Goal: Transaction & Acquisition: Download file/media

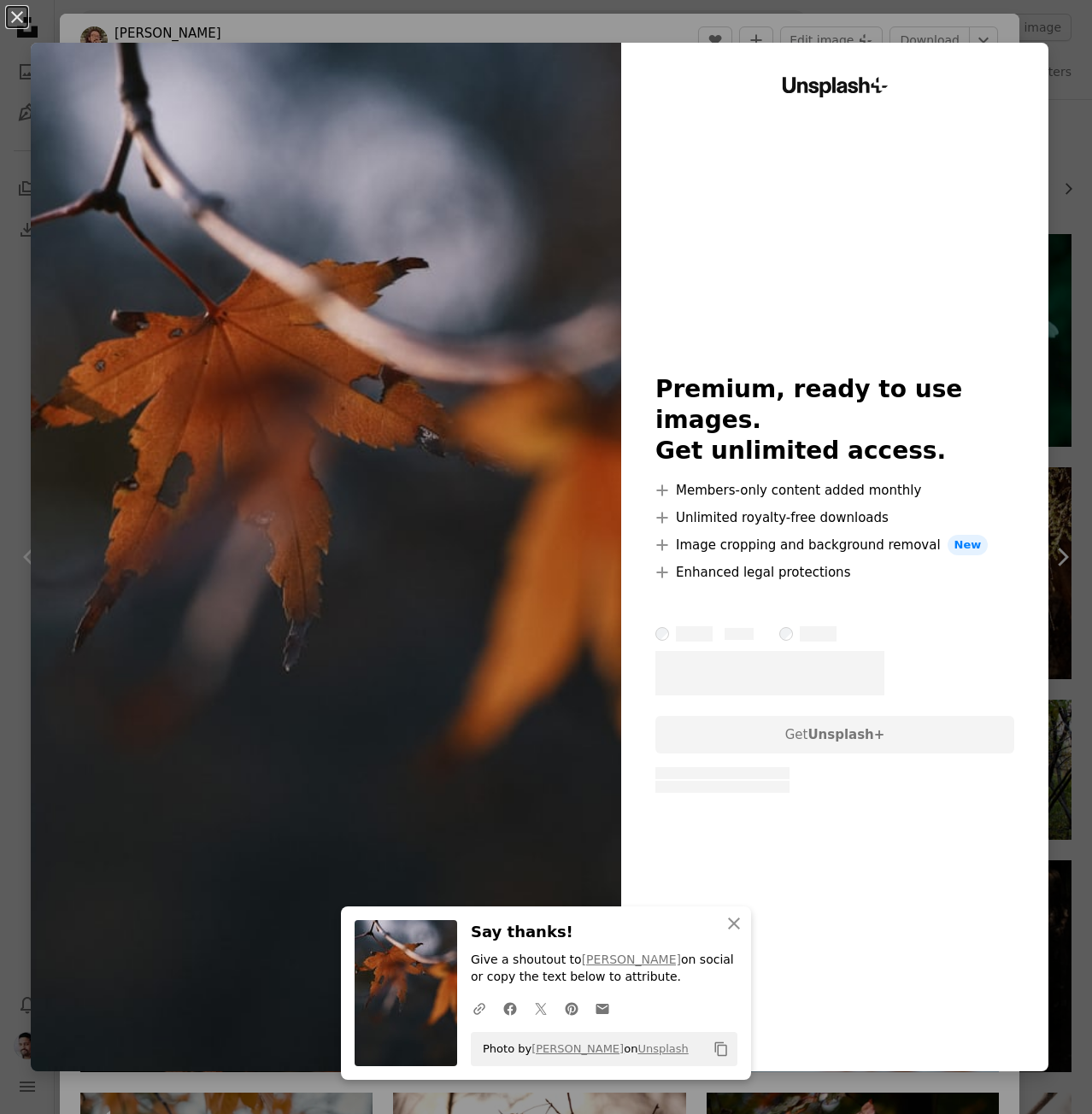
scroll to position [8965, 0]
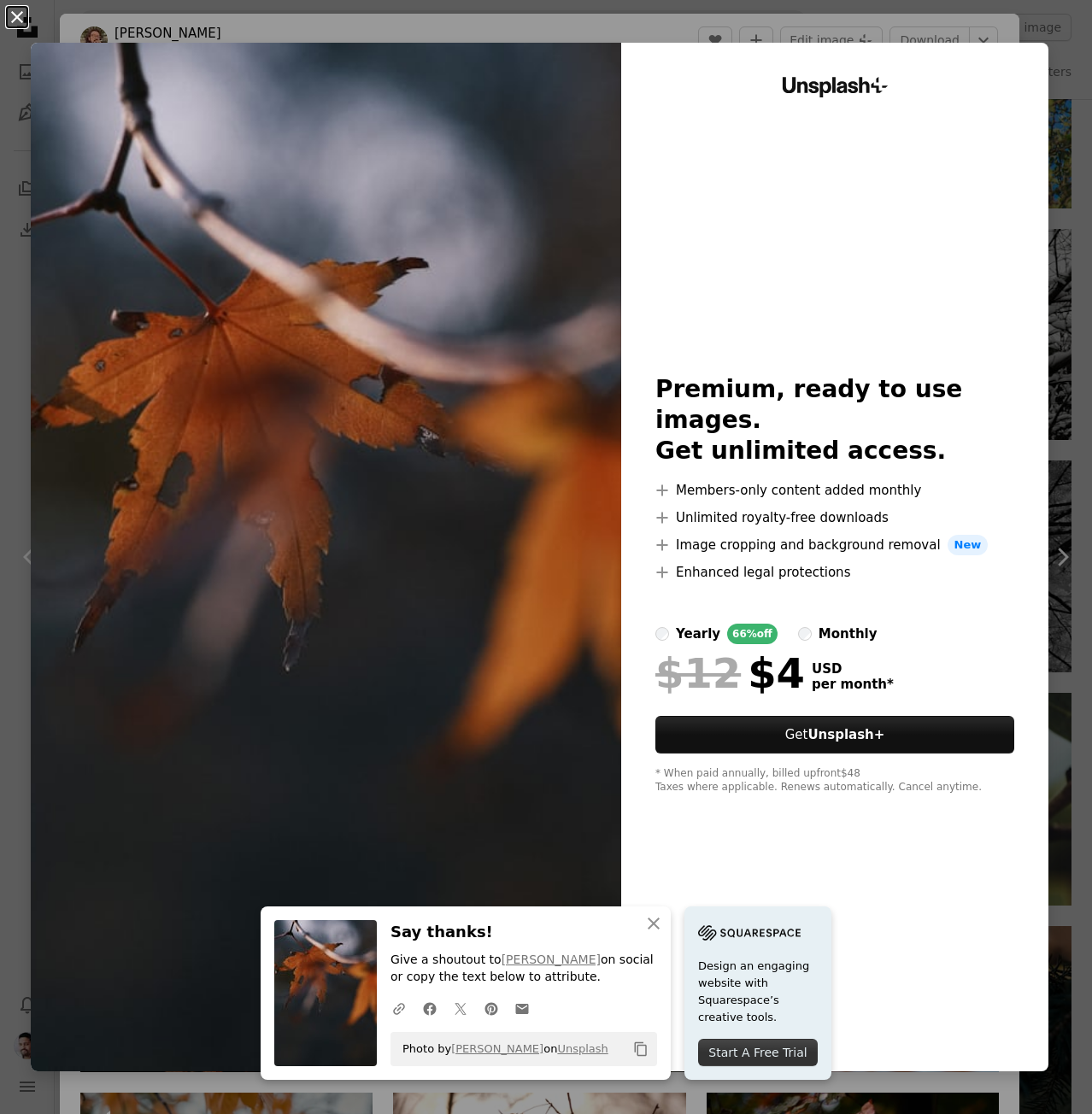
click at [7, 8] on button "An X shape" at bounding box center [16, 16] width 20 height 20
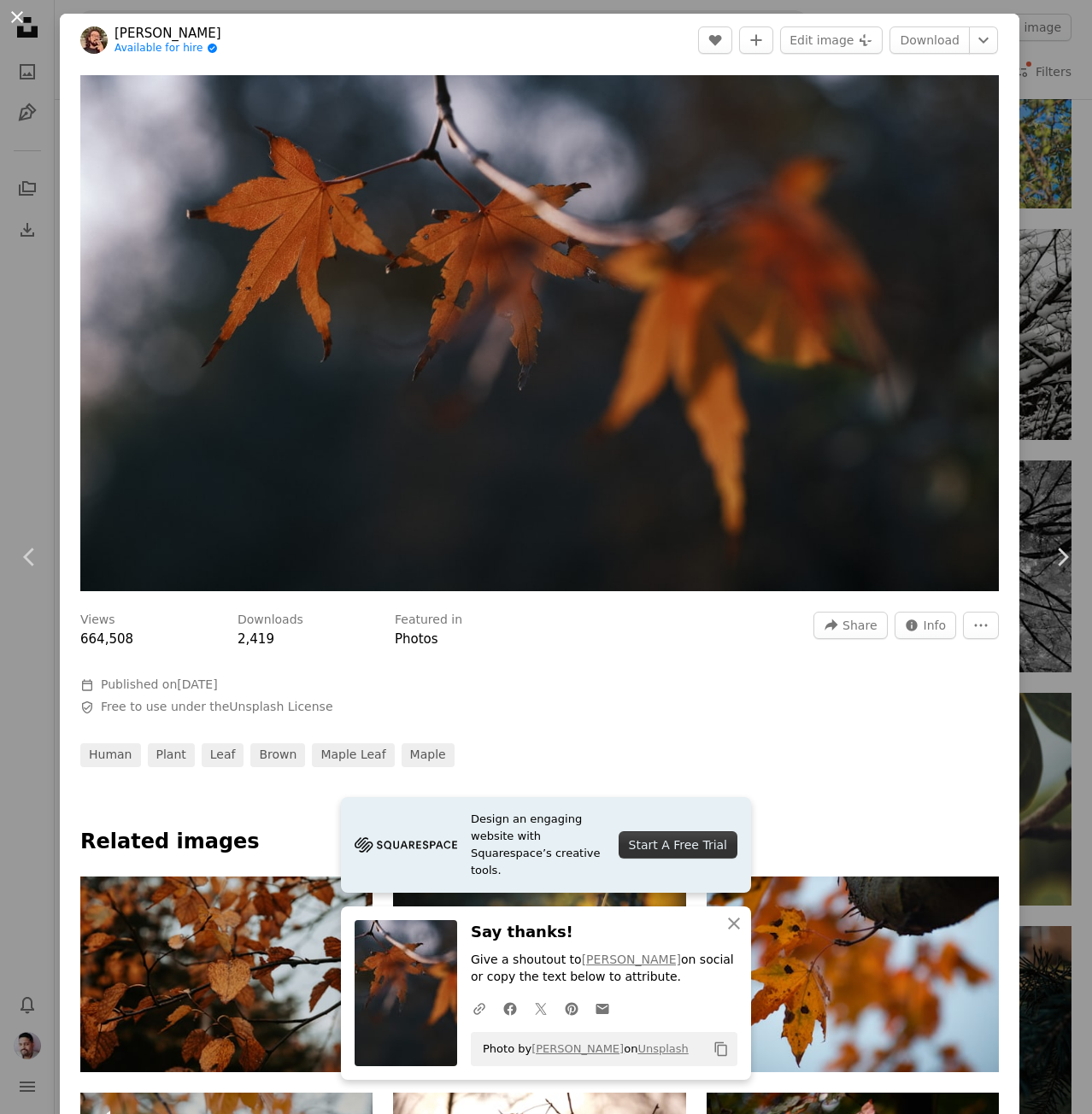
click at [28, 21] on button "An X shape" at bounding box center [16, 16] width 20 height 20
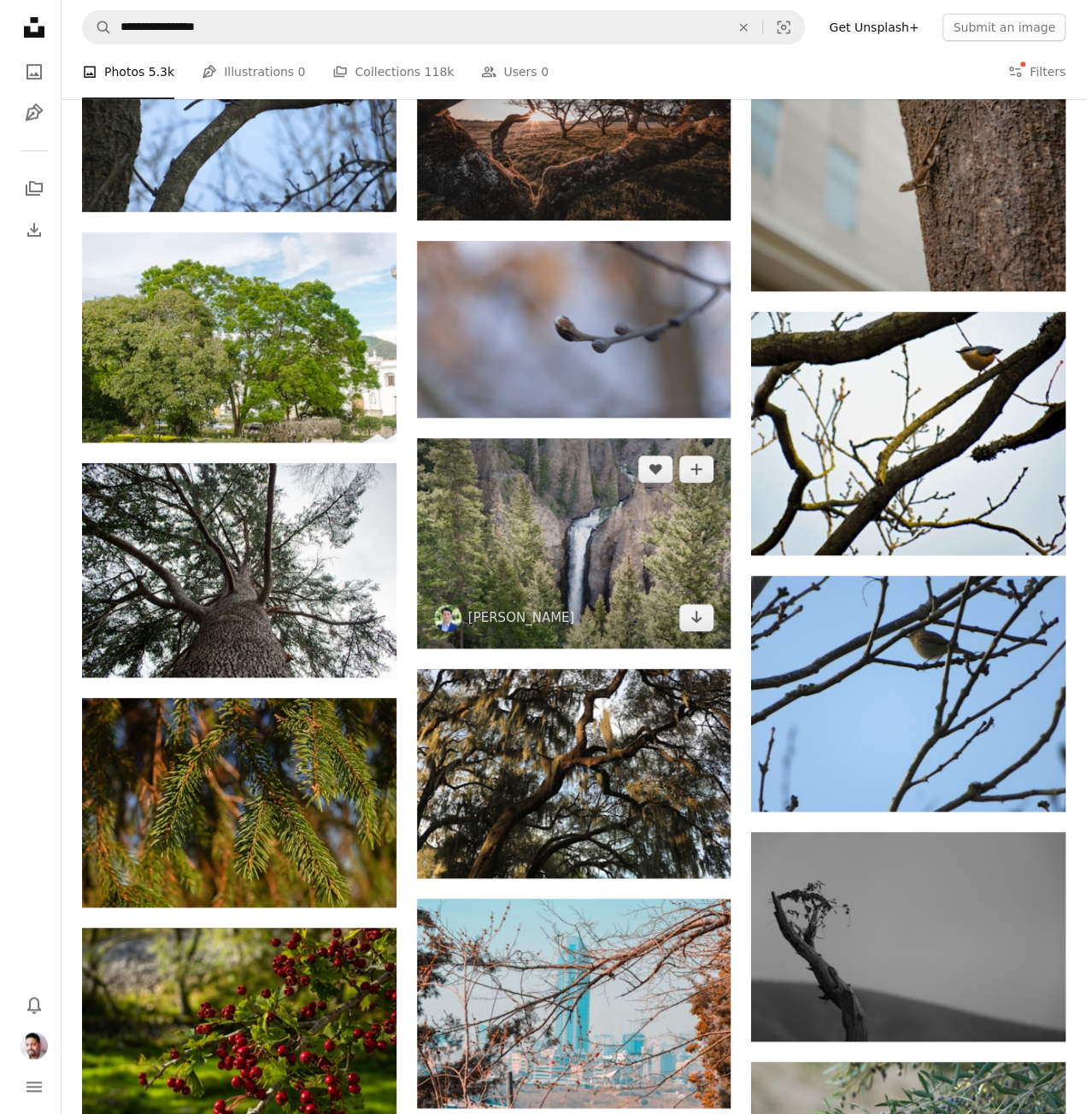
scroll to position [3599, 0]
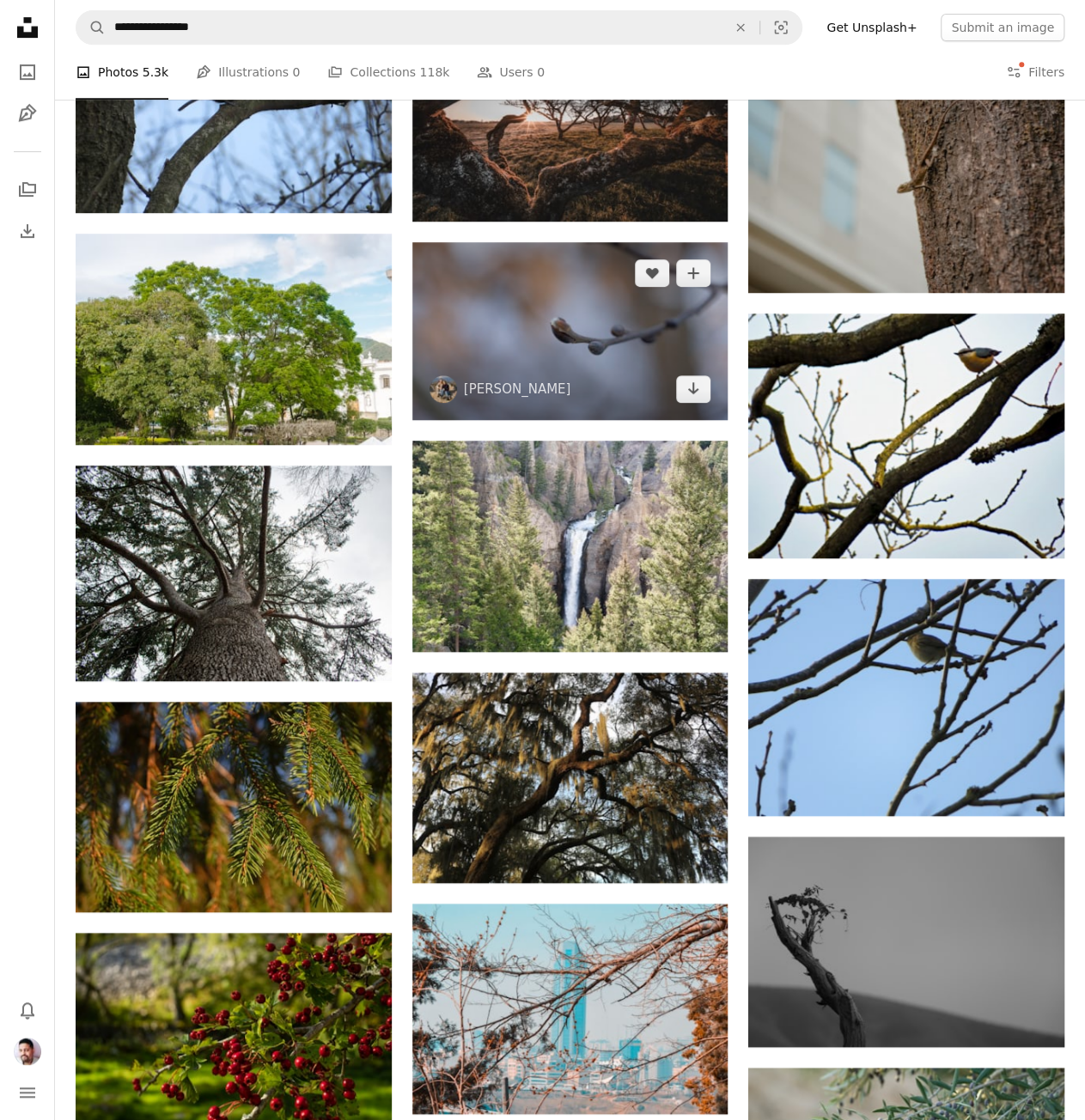
click at [562, 327] on img at bounding box center [569, 330] width 316 height 178
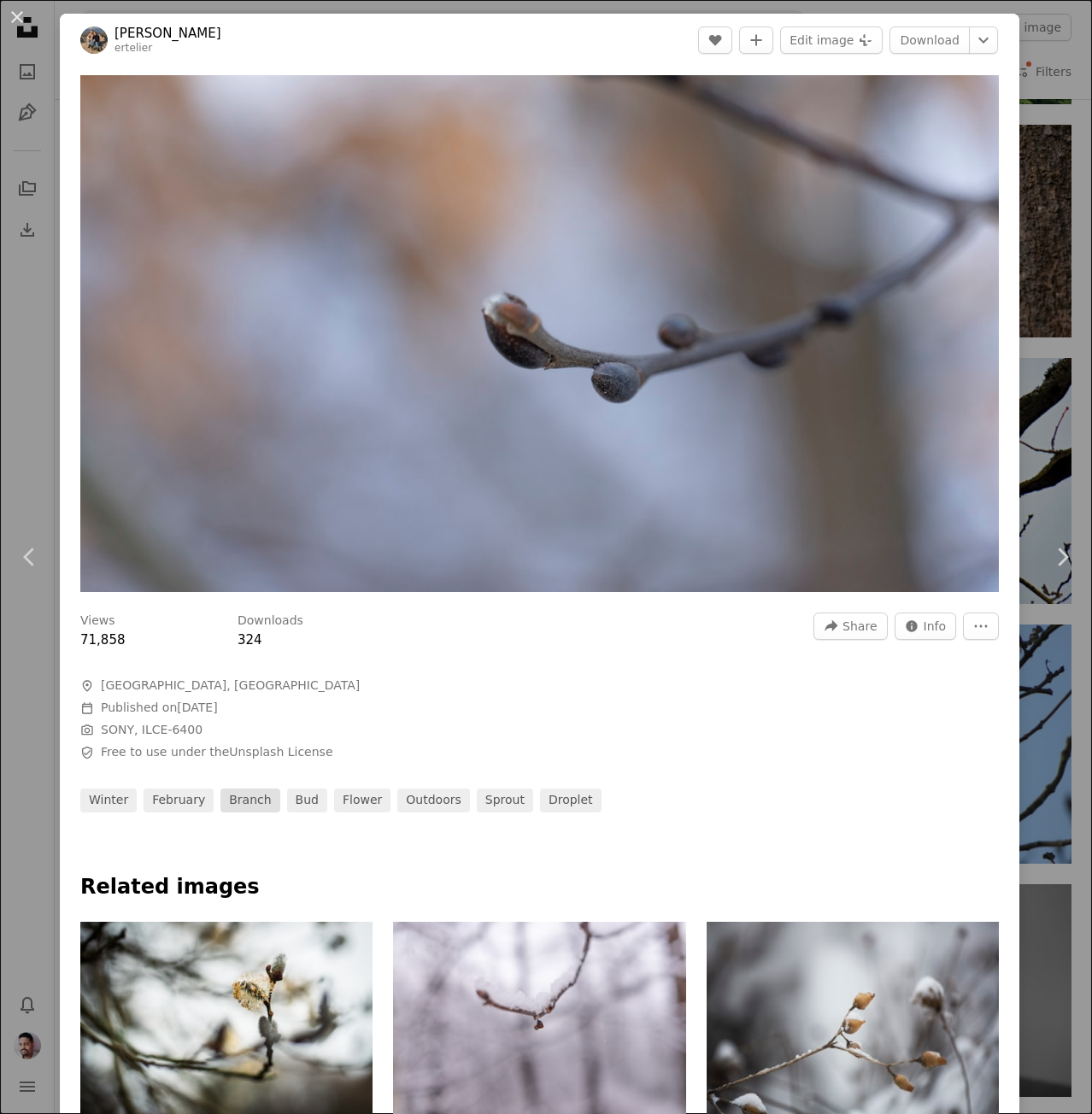
click at [232, 794] on link "branch" at bounding box center [250, 801] width 59 height 24
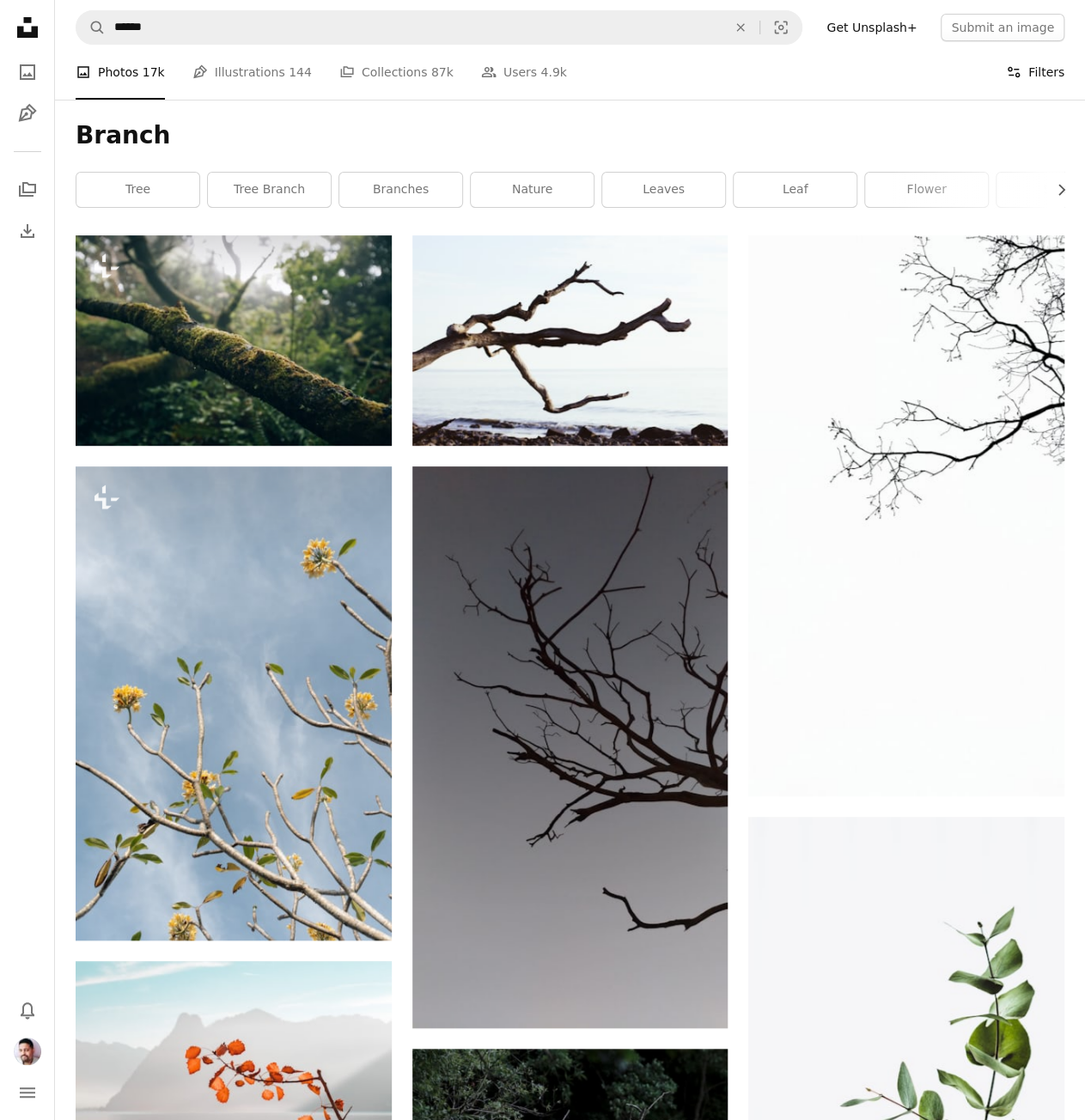
click at [1052, 69] on button "Filters Filters" at bounding box center [1034, 72] width 59 height 55
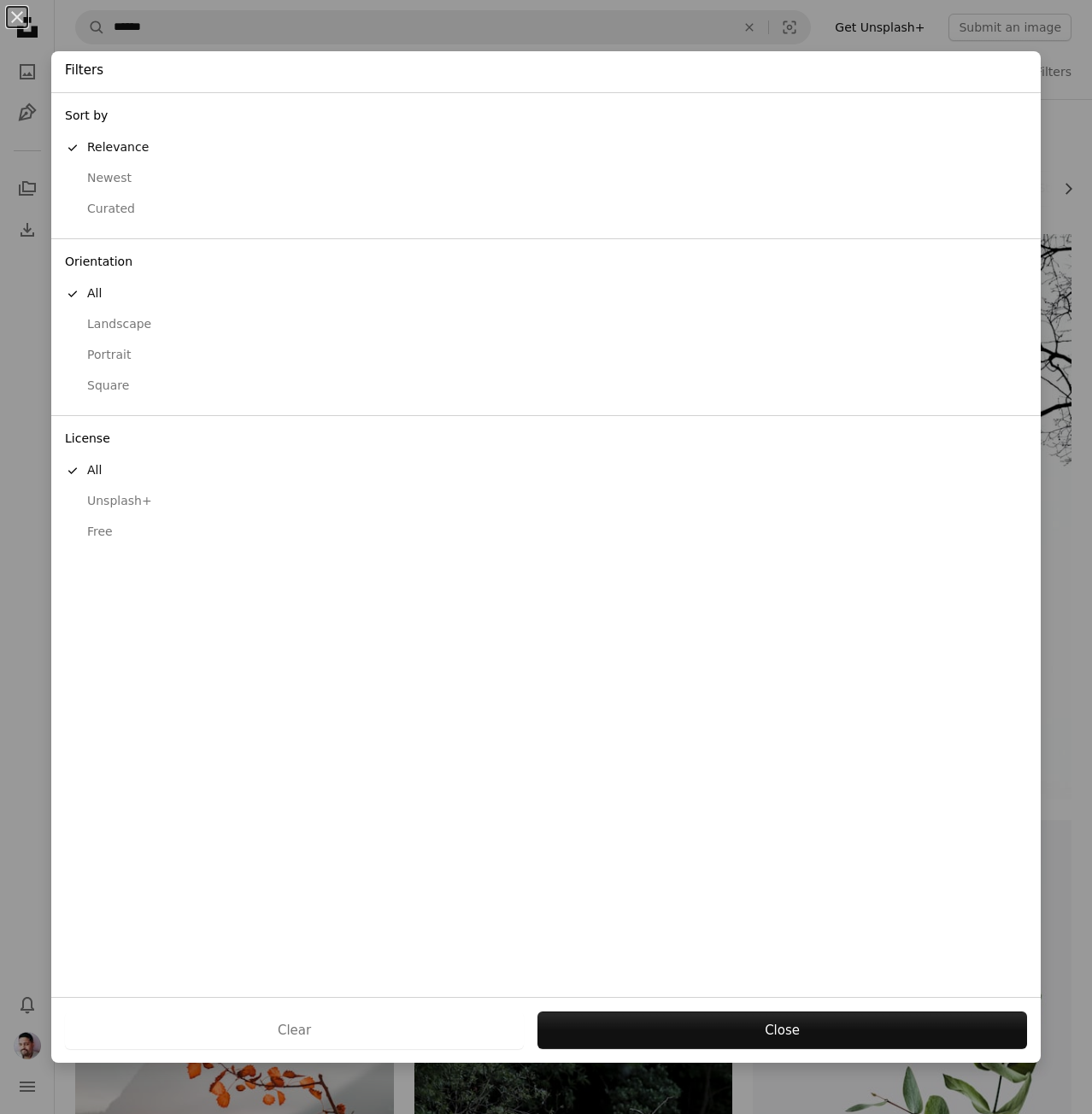
click at [96, 540] on button "Free" at bounding box center [546, 532] width 990 height 31
click at [106, 349] on div "Portrait" at bounding box center [546, 355] width 962 height 17
click at [109, 328] on div "Landscape" at bounding box center [546, 325] width 962 height 17
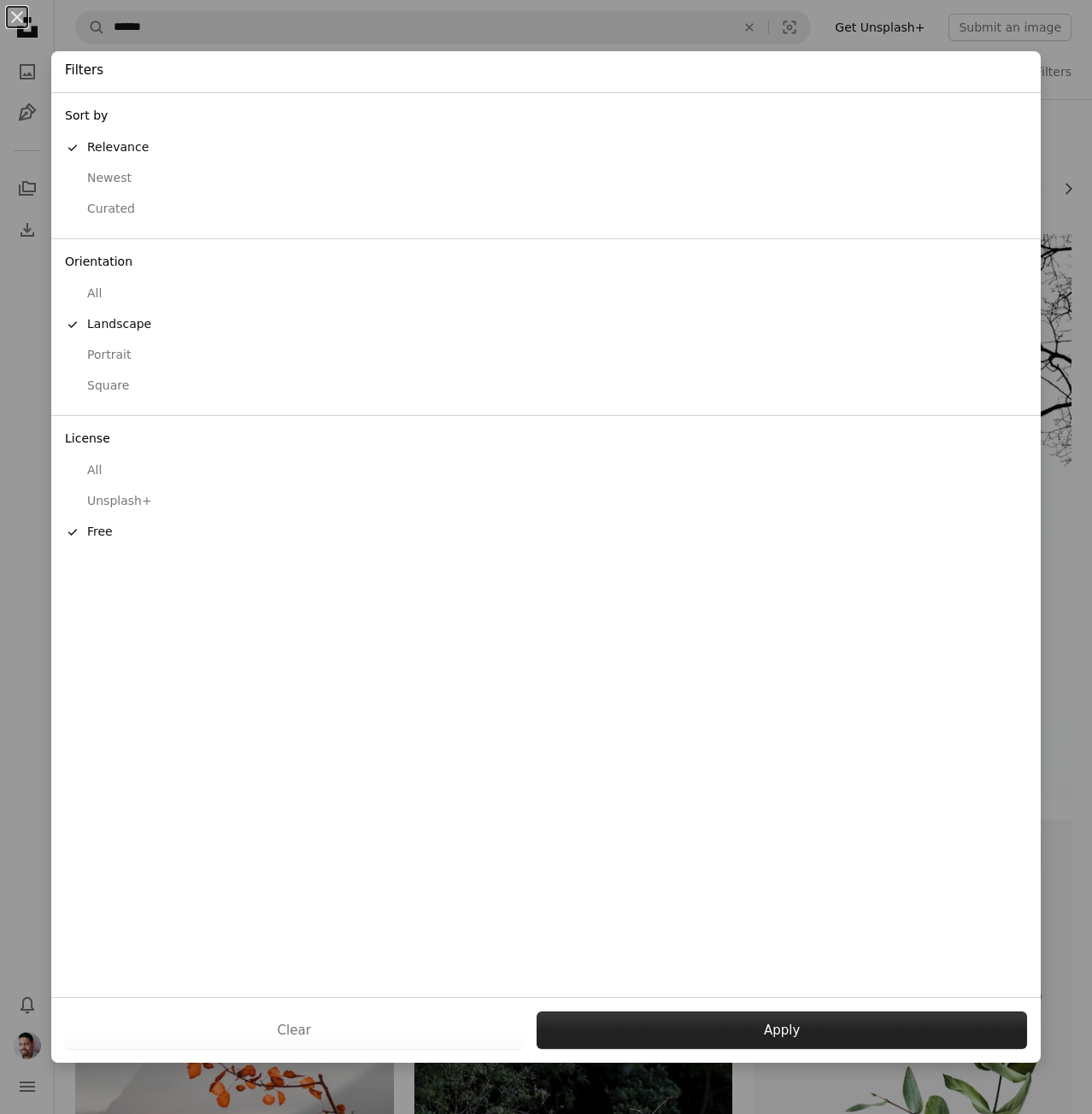
click at [808, 1023] on button "Apply" at bounding box center [782, 1030] width 490 height 37
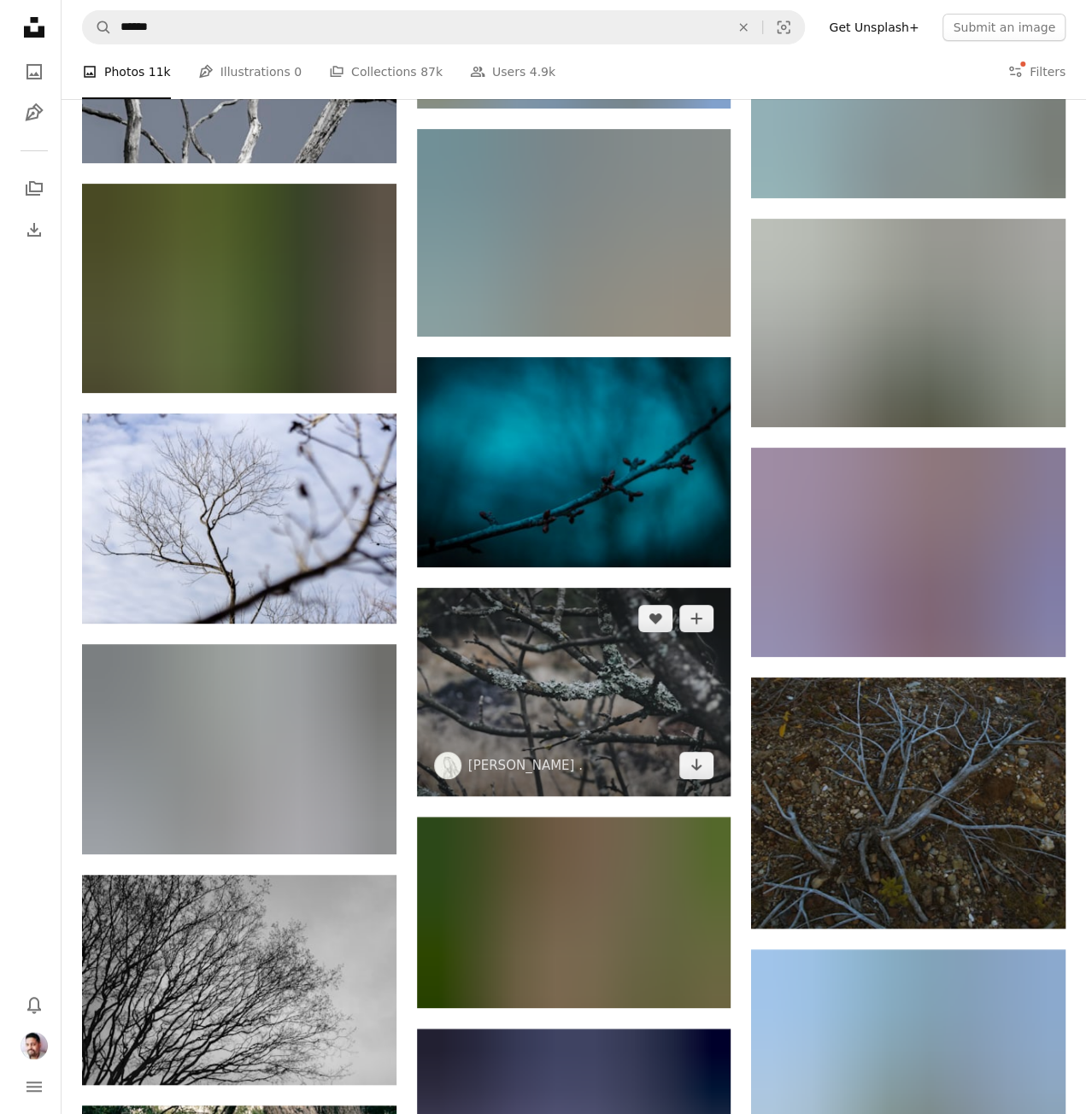
scroll to position [3117, 0]
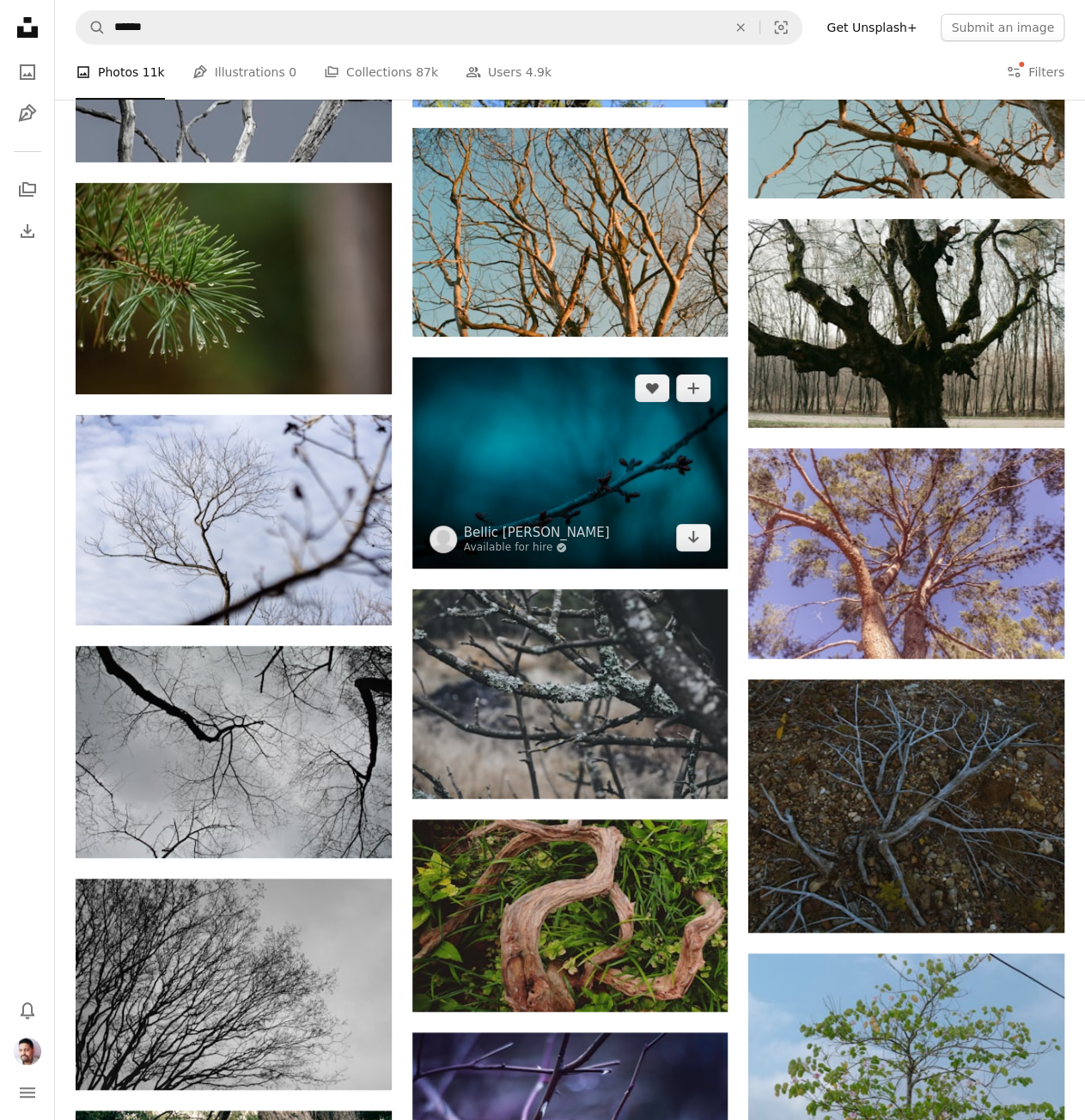
click at [582, 468] on img at bounding box center [569, 462] width 316 height 210
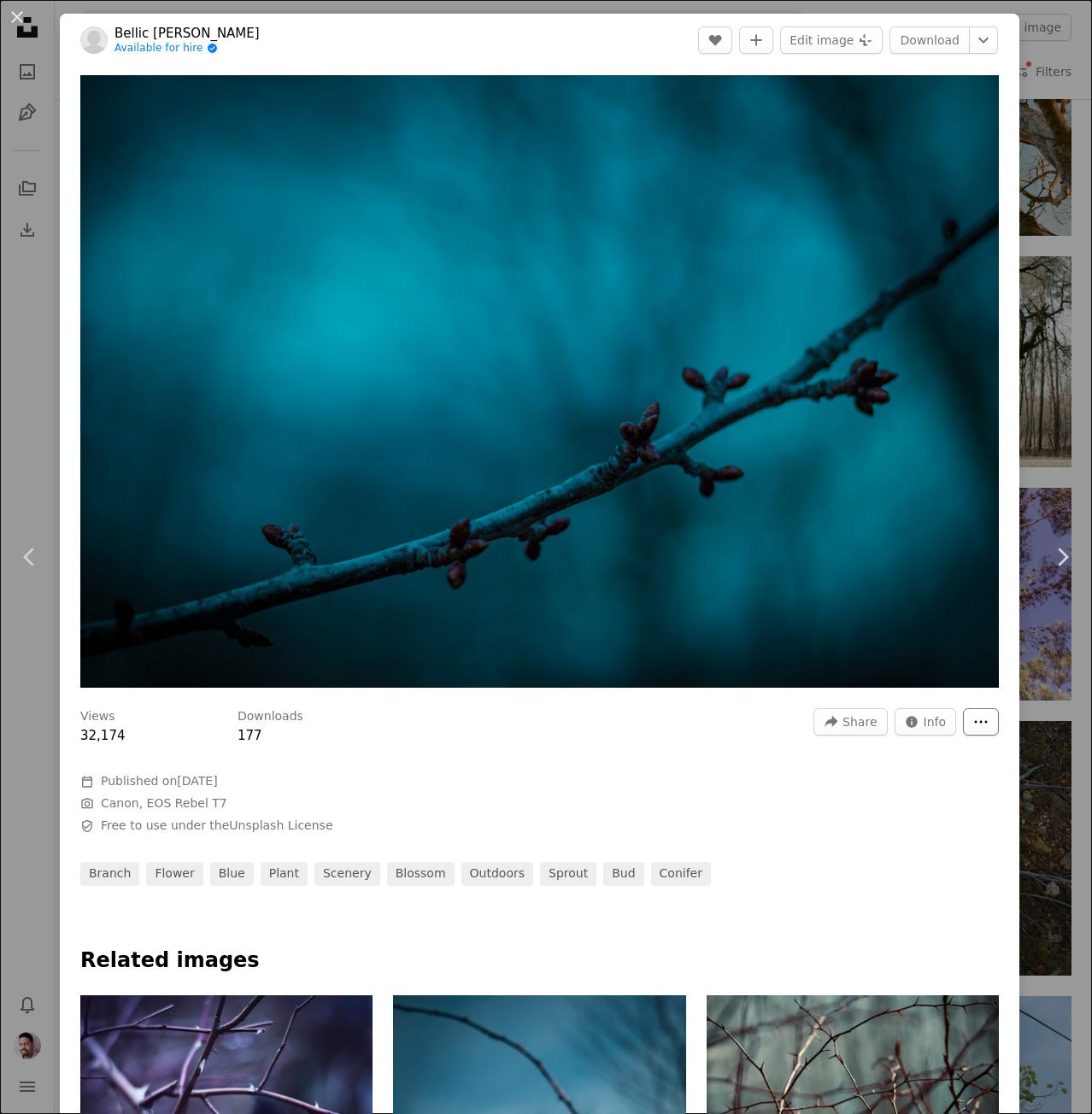
click at [974, 715] on icon "More Actions" at bounding box center [981, 722] width 15 height 15
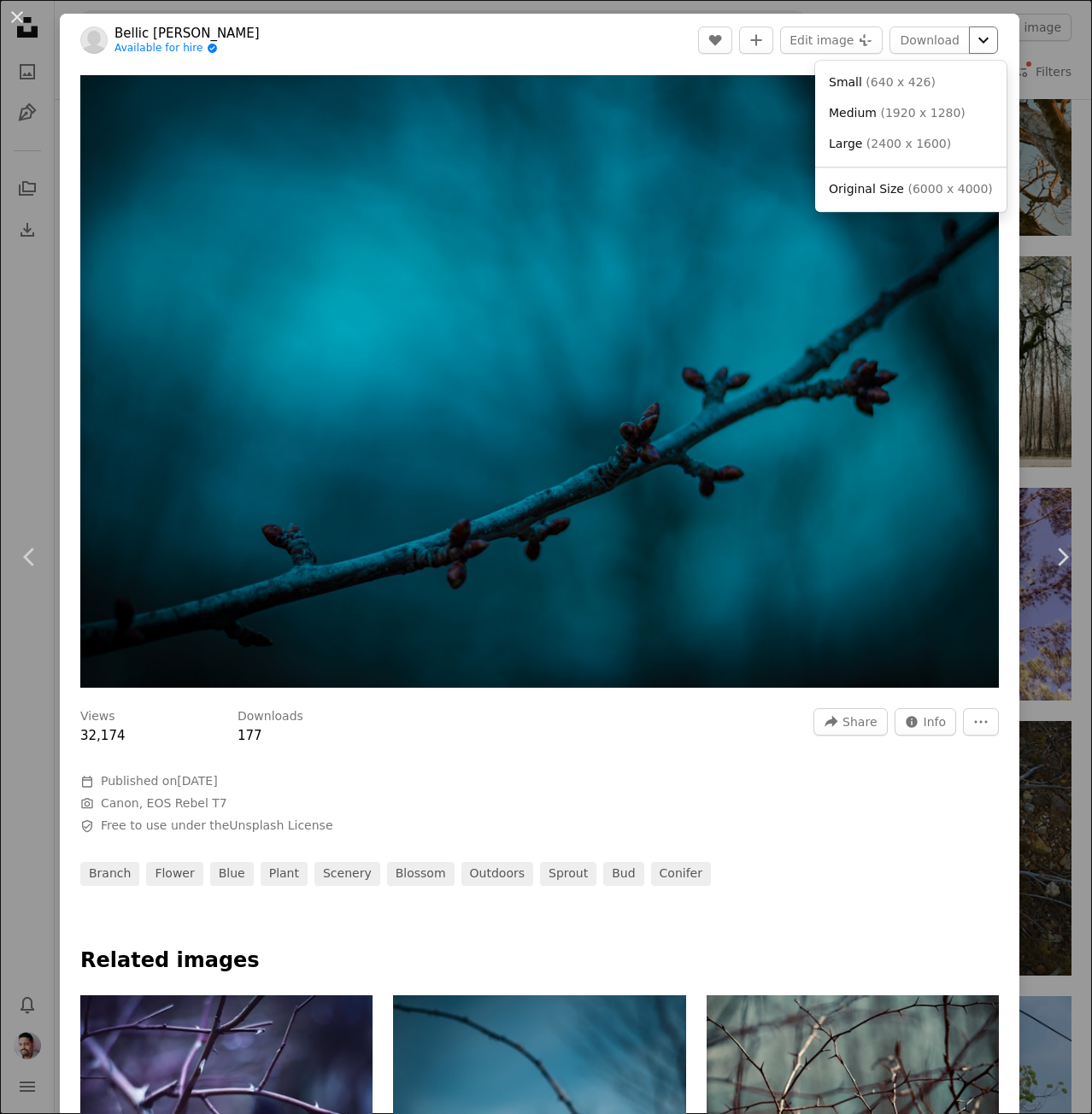
click at [970, 36] on icon "Chevron down" at bounding box center [983, 39] width 28 height 20
click at [935, 192] on span "( 6000 x 4000 )" at bounding box center [950, 189] width 85 height 13
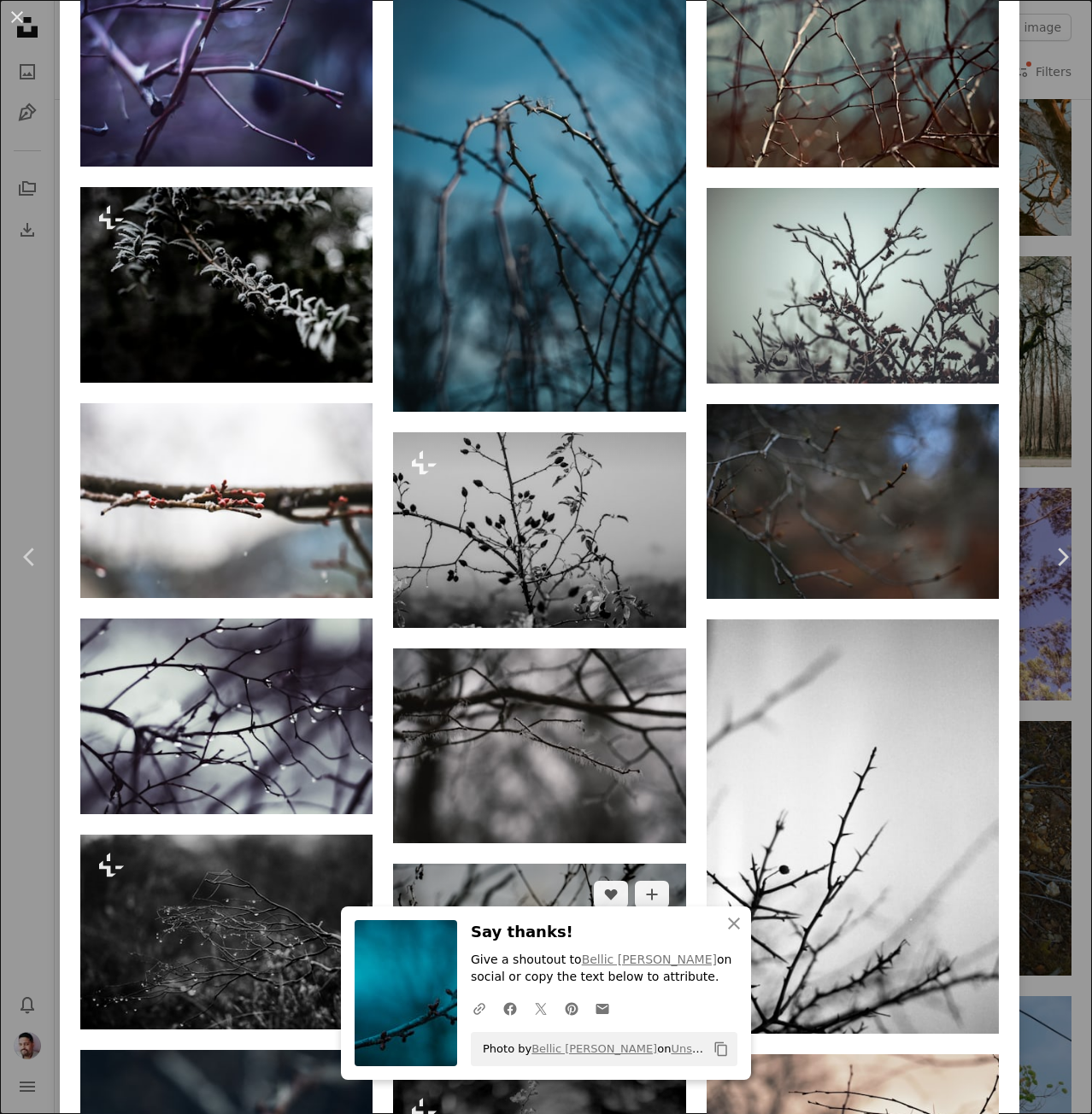
scroll to position [1021, 0]
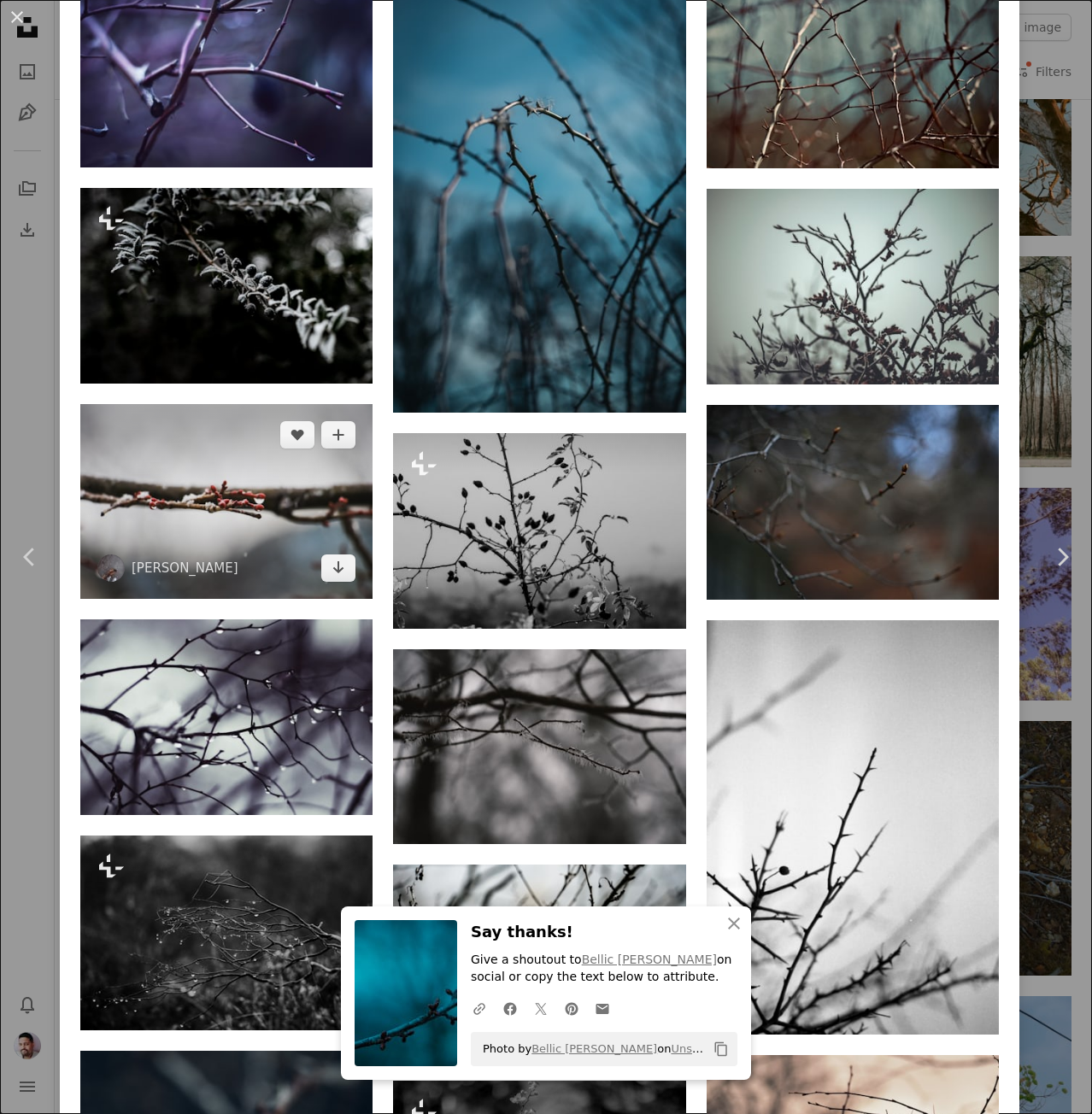
click at [249, 503] on img at bounding box center [226, 502] width 292 height 196
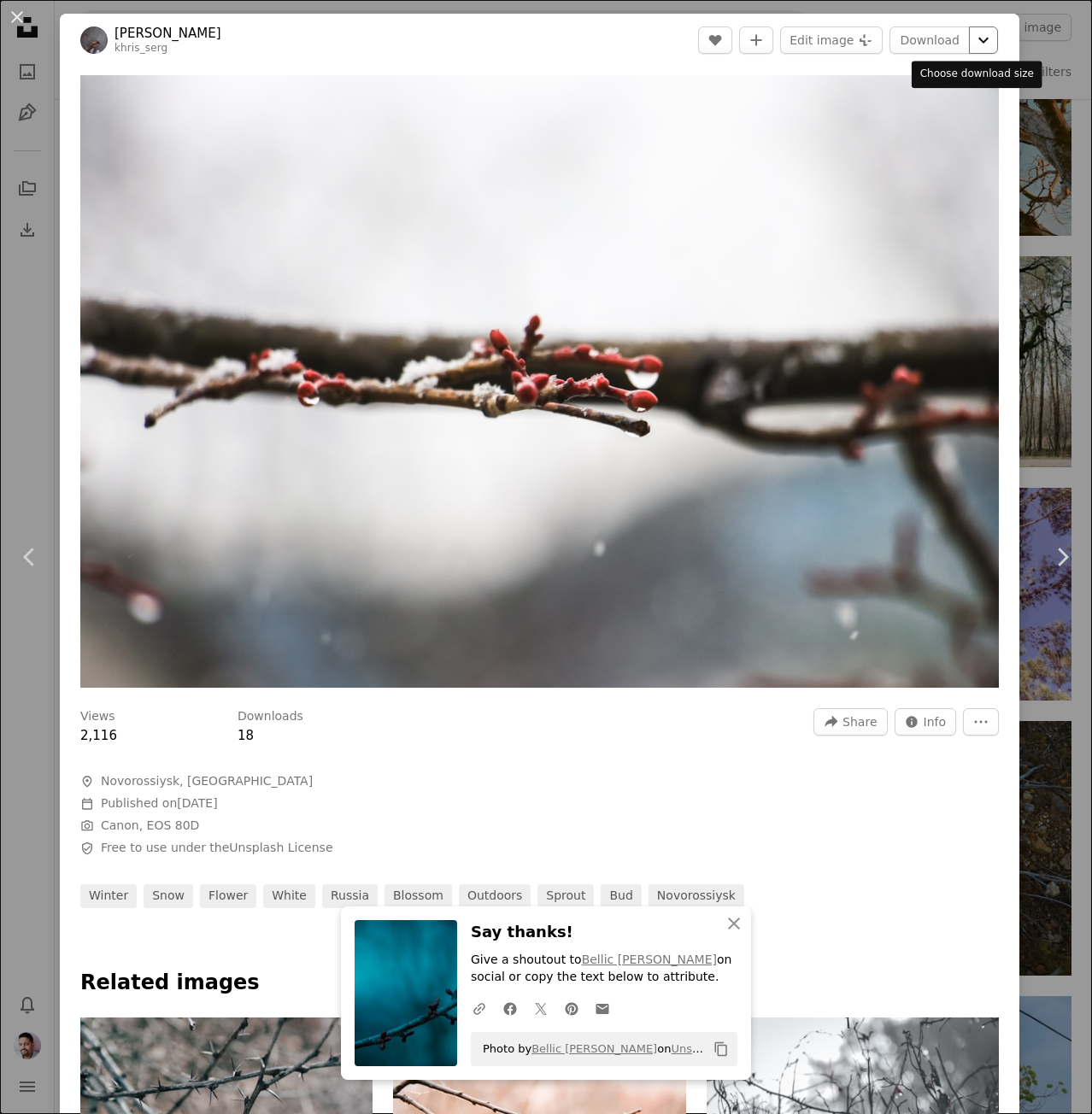
click at [970, 36] on icon "Chevron down" at bounding box center [983, 39] width 28 height 20
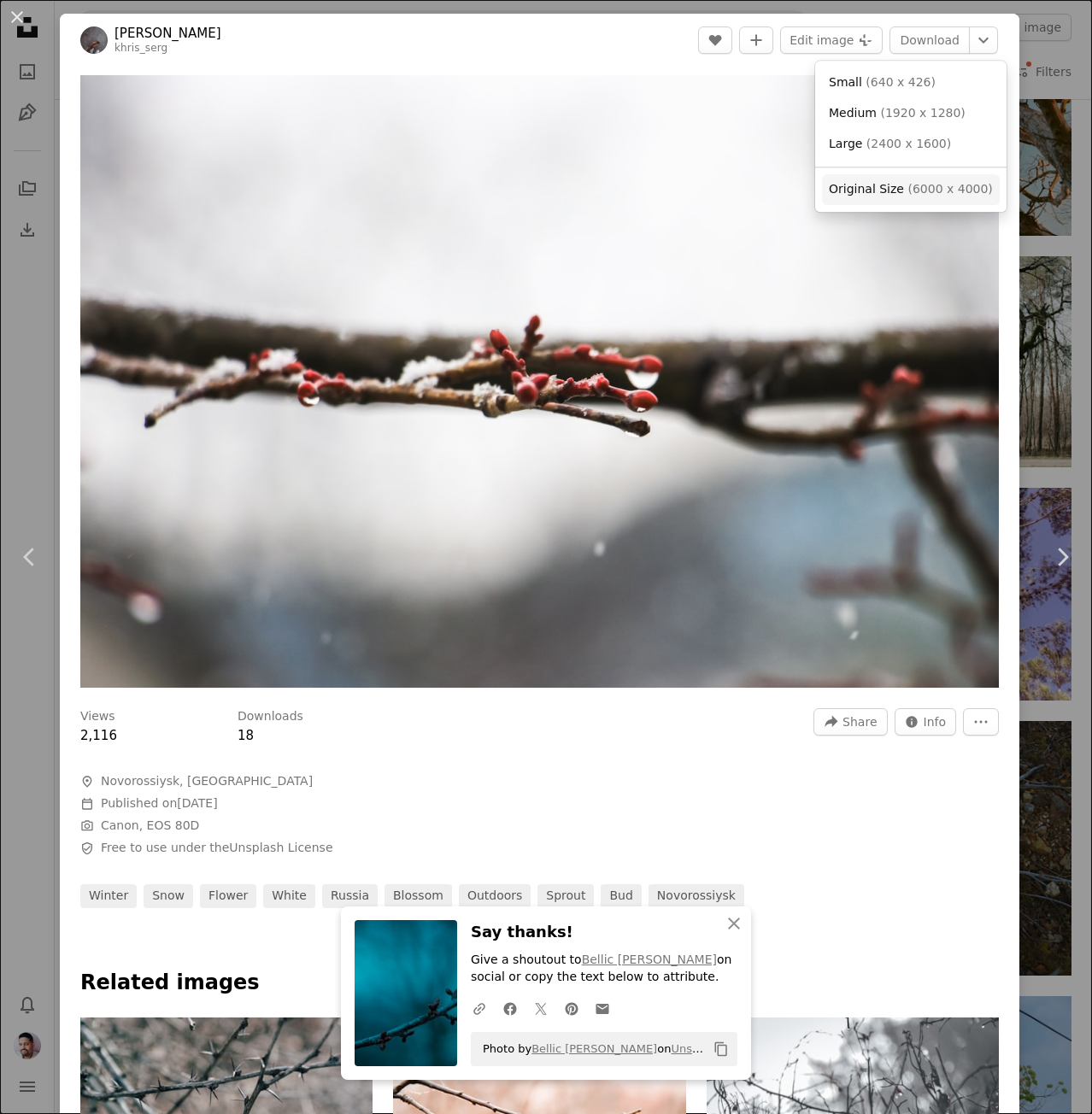
click at [890, 191] on span "Original Size" at bounding box center [867, 189] width 75 height 13
